Goal: Find specific page/section: Find specific page/section

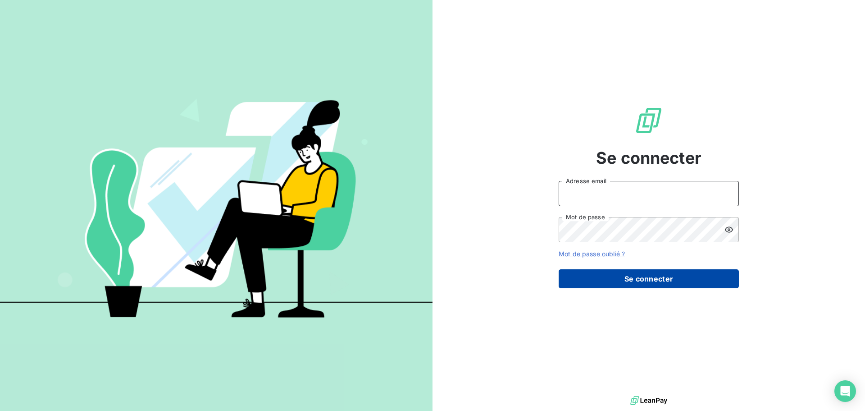
type input "[EMAIL_ADDRESS][DOMAIN_NAME]"
drag, startPoint x: 651, startPoint y: 277, endPoint x: 552, endPoint y: 203, distance: 123.7
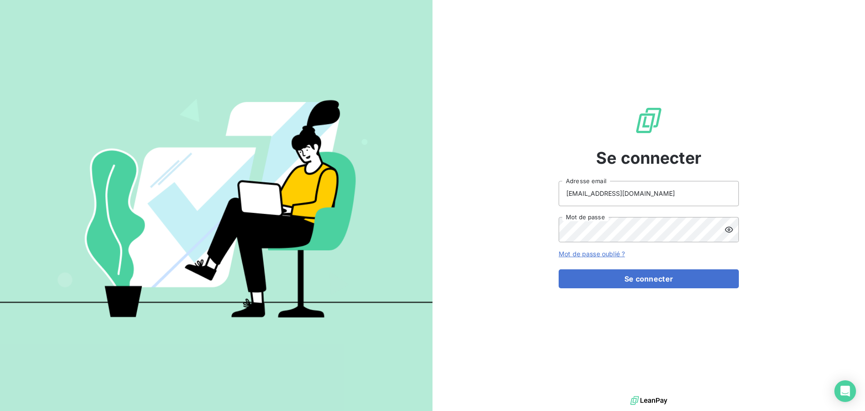
click at [651, 277] on button "Se connecter" at bounding box center [649, 278] width 180 height 19
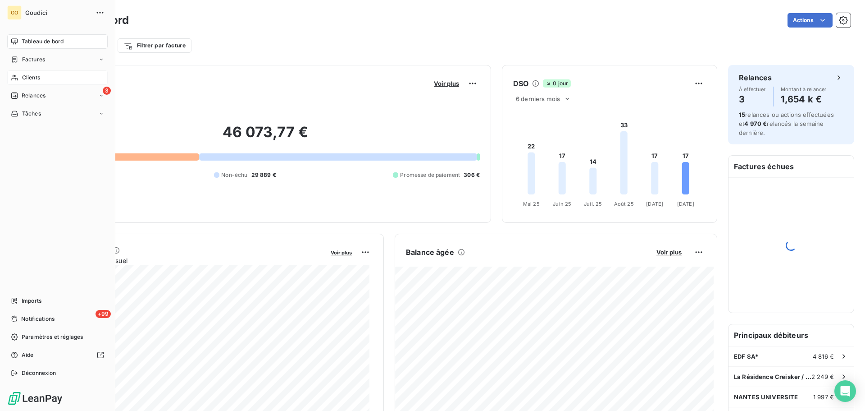
click at [28, 76] on span "Clients" at bounding box center [31, 77] width 18 height 8
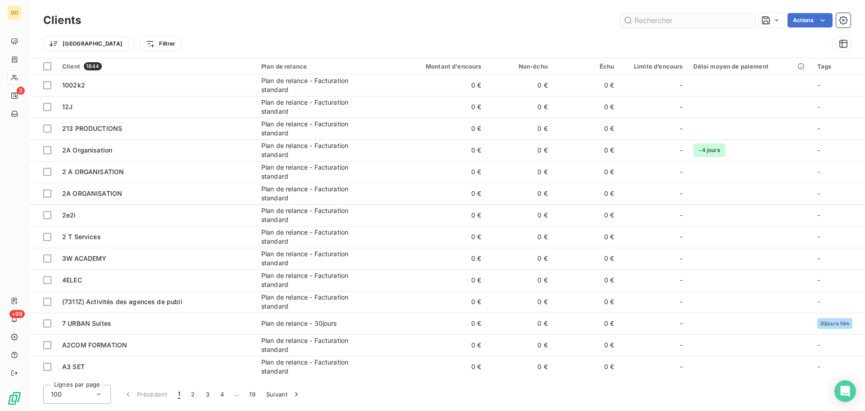
click at [661, 22] on input "text" at bounding box center [687, 20] width 135 height 14
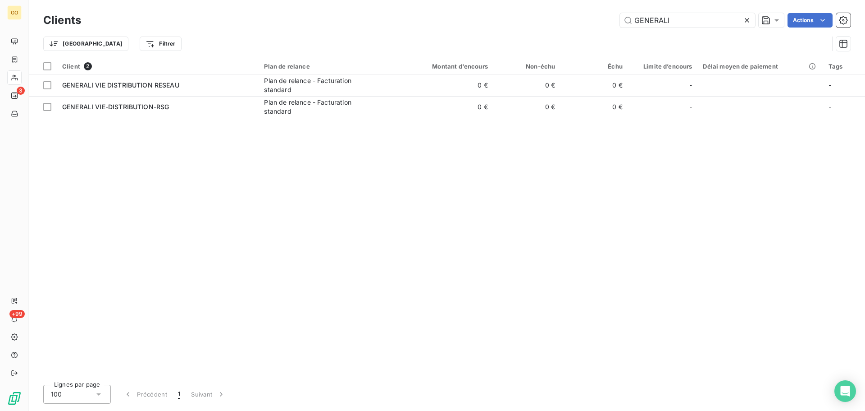
type input "GENERALI"
click at [748, 20] on icon at bounding box center [747, 20] width 9 height 9
